Goal: Task Accomplishment & Management: Manage account settings

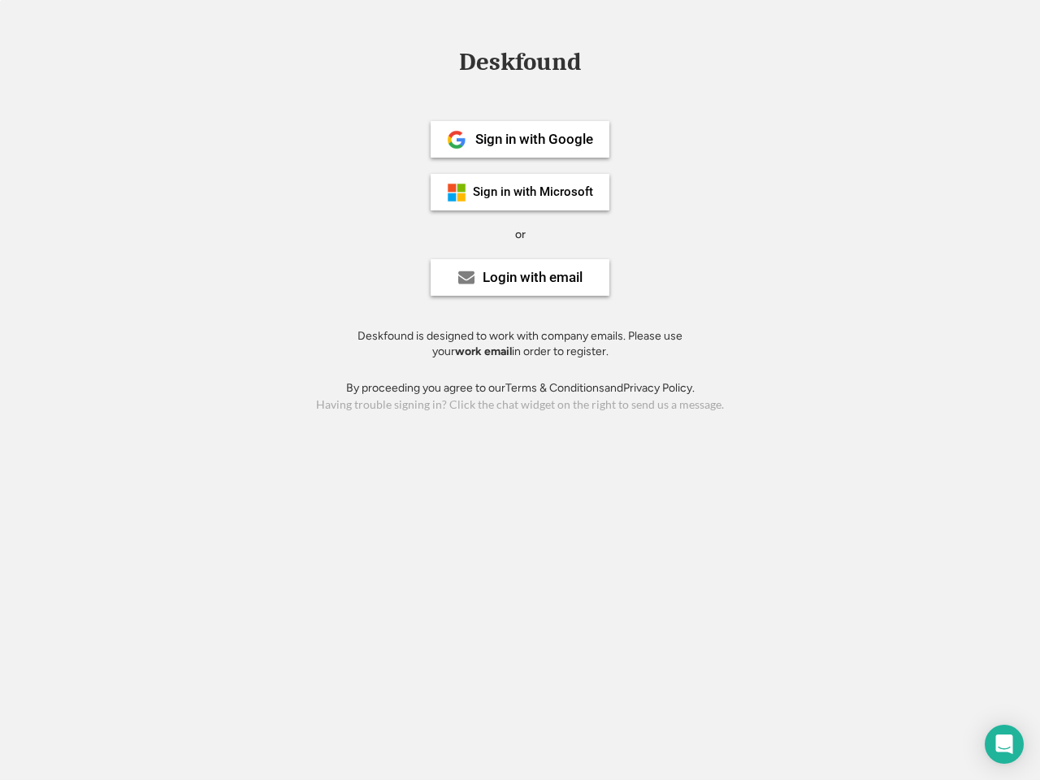
click at [520, 232] on div "or" at bounding box center [520, 235] width 11 height 16
click at [520, 65] on div "Deskfound" at bounding box center [520, 62] width 138 height 25
click at [444, 61] on div "Deskfound" at bounding box center [520, 65] width 1040 height 31
click at [520, 65] on div "Deskfound" at bounding box center [520, 62] width 138 height 25
click at [520, 234] on div "or" at bounding box center [520, 235] width 11 height 16
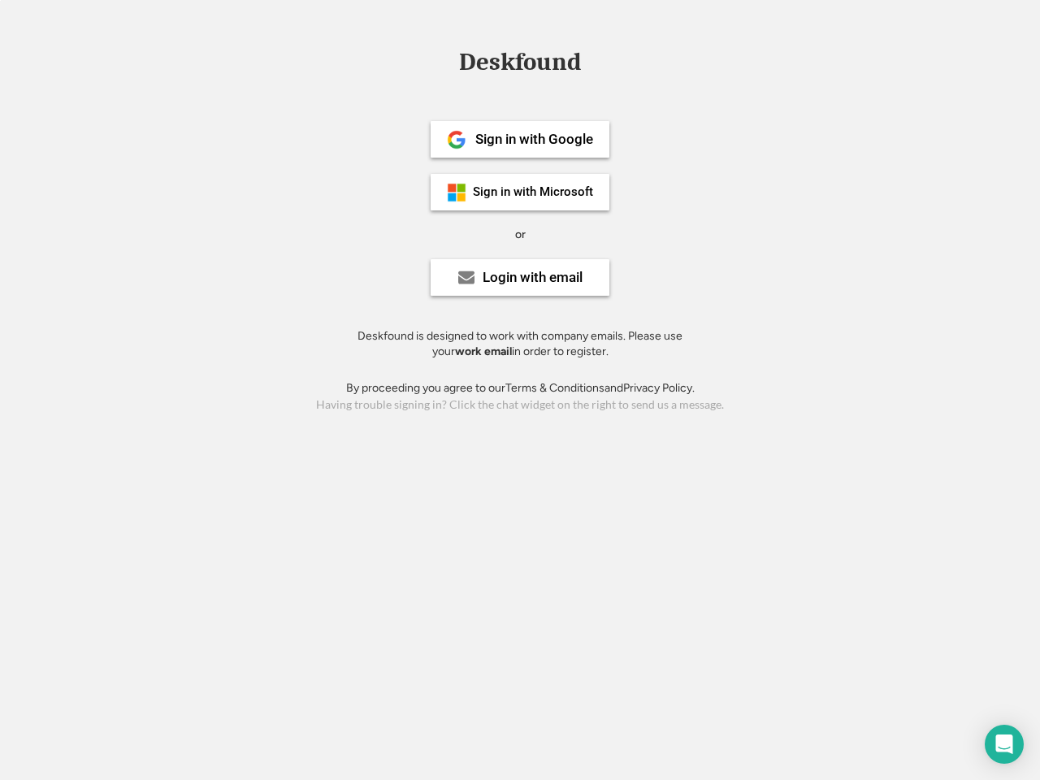
click at [520, 139] on div "Sign in with Google" at bounding box center [534, 139] width 118 height 14
click at [534, 139] on div "Sign in with Google" at bounding box center [534, 139] width 118 height 14
click at [457, 140] on img at bounding box center [456, 139] width 19 height 19
click at [520, 192] on div "Sign in with Microsoft" at bounding box center [533, 192] width 120 height 12
click at [534, 192] on div "Sign in with Microsoft" at bounding box center [533, 192] width 120 height 12
